Goal: Information Seeking & Learning: Understand process/instructions

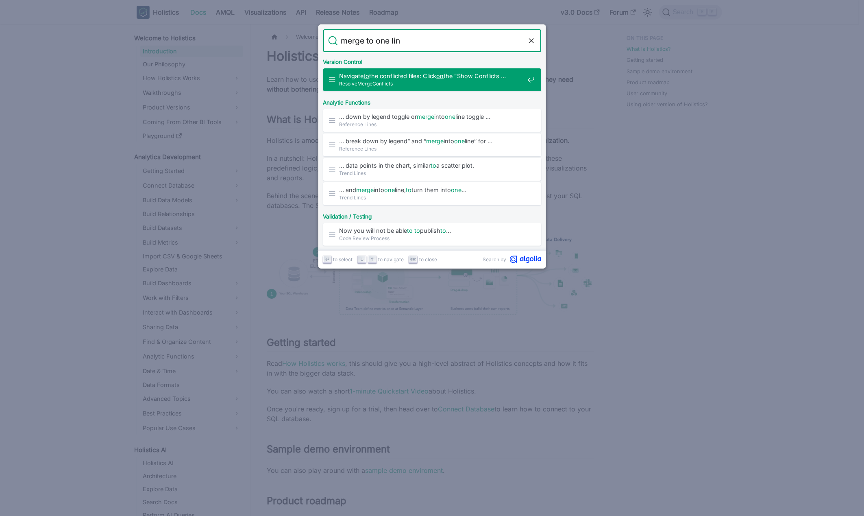
type input "merge to one line"
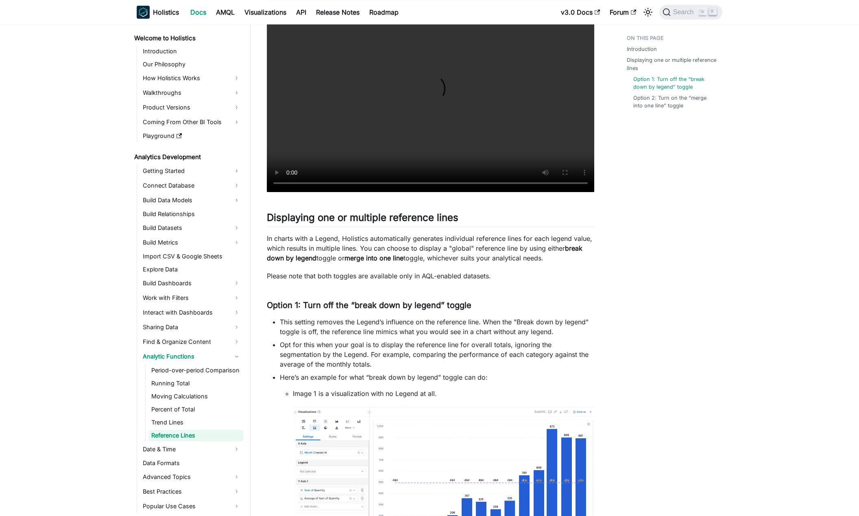
scroll to position [727, 0]
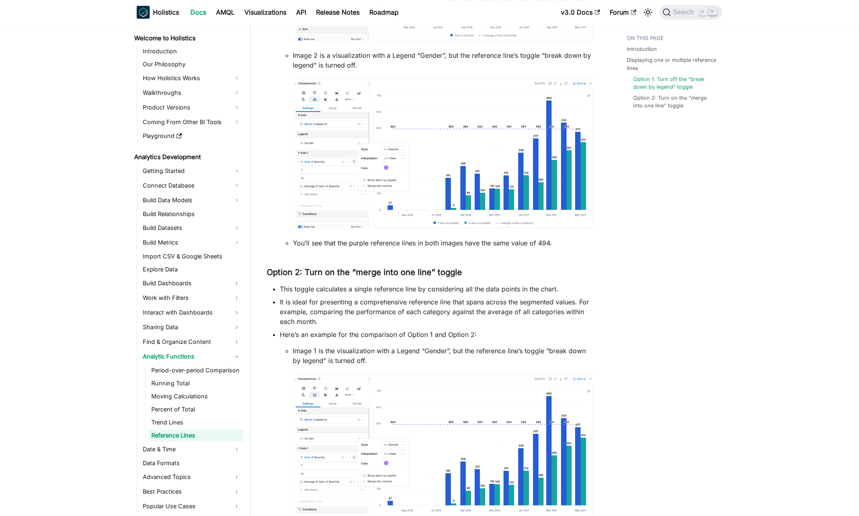
click at [447, 283] on div "Reference Lines Introduction ​ Reference lines provide visual comparison betwee…" at bounding box center [430, 39] width 327 height 1436
click at [457, 285] on li "This toggle calculates a single reference line by considering all the data poin…" at bounding box center [437, 289] width 314 height 10
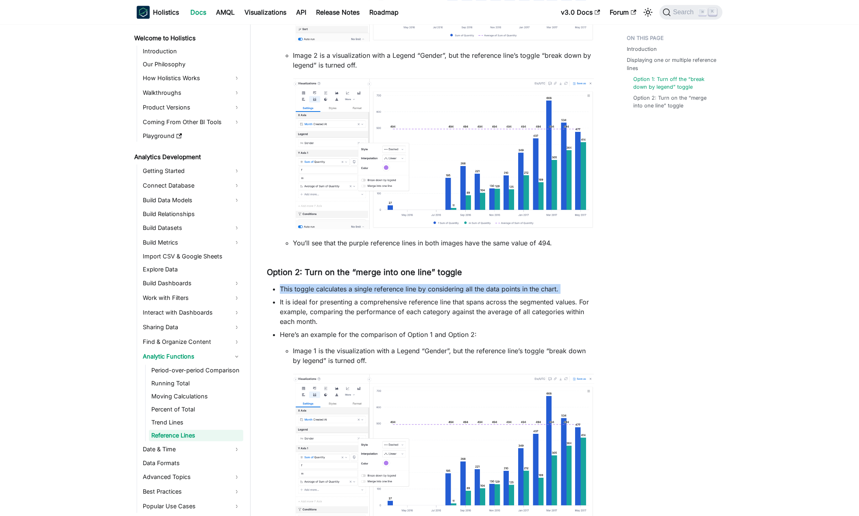
click at [457, 285] on li "This toggle calculates a single reference line by considering all the data poin…" at bounding box center [437, 289] width 314 height 10
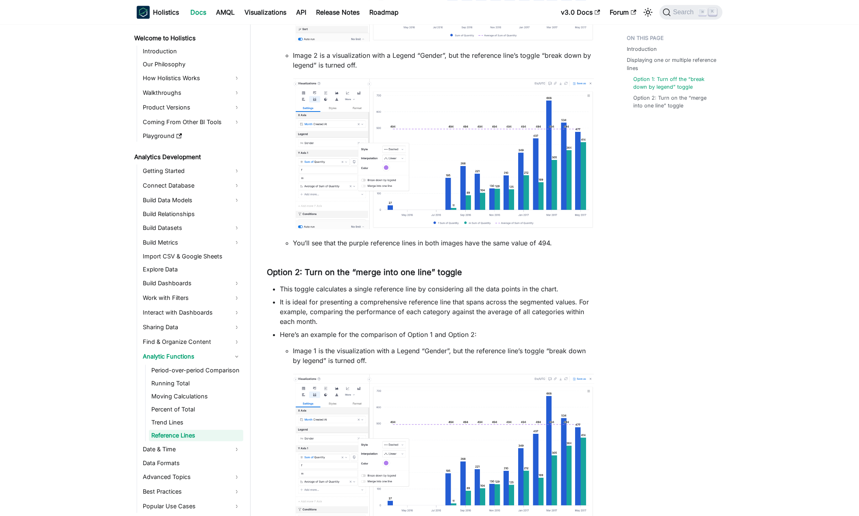
click at [695, 233] on div "Introduction Displaying one or multiple reference lines Option 1: Turn off the …" at bounding box center [670, 67] width 120 height 1526
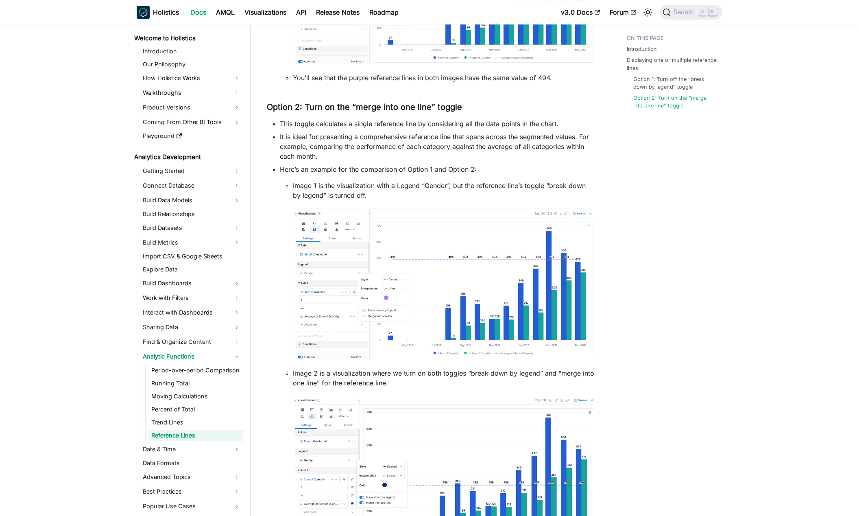
scroll to position [930, 0]
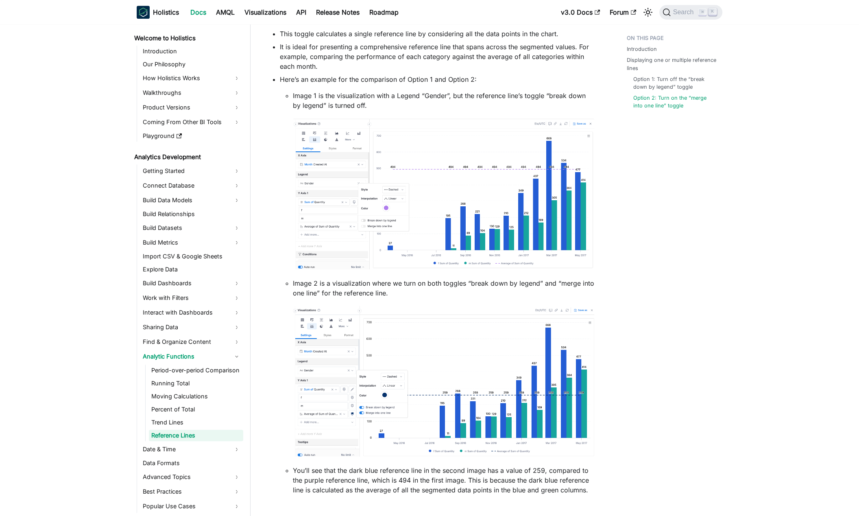
scroll to position [1019, 0]
